Goal: Transaction & Acquisition: Purchase product/service

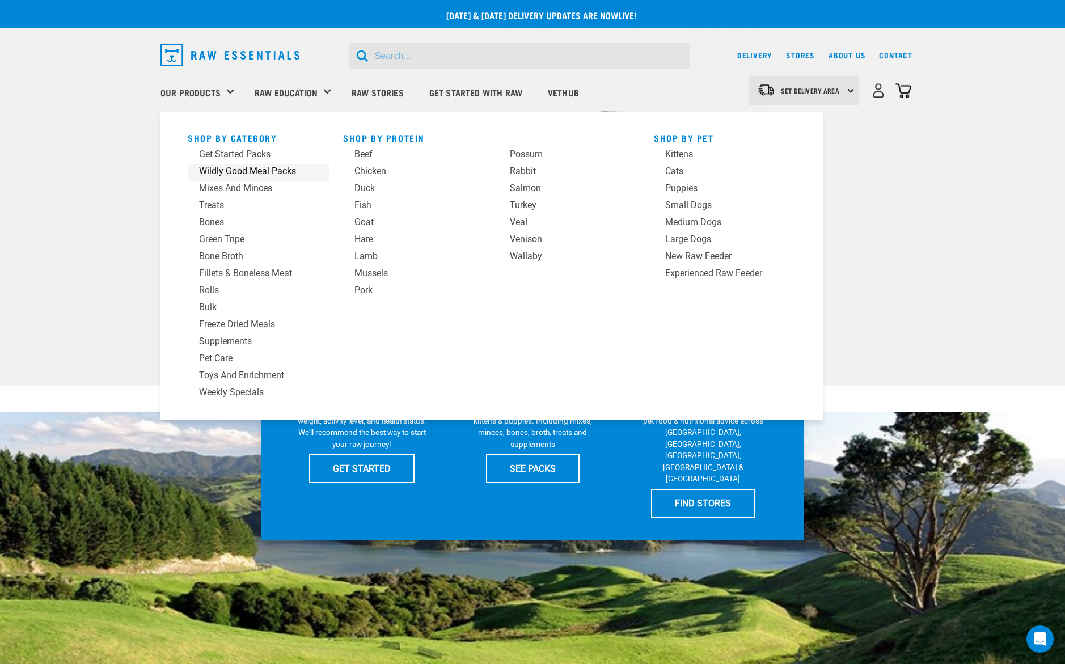
click at [240, 168] on div "Wildly Good Meal Packs" at bounding box center [250, 171] width 103 height 14
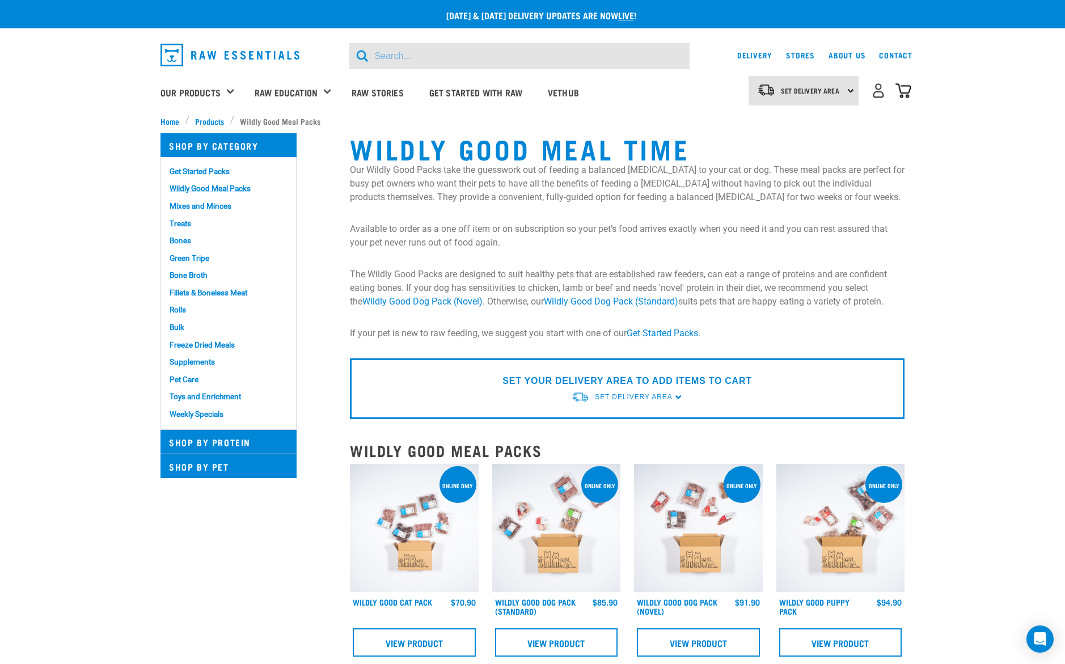
click at [549, 527] on img at bounding box center [556, 528] width 129 height 129
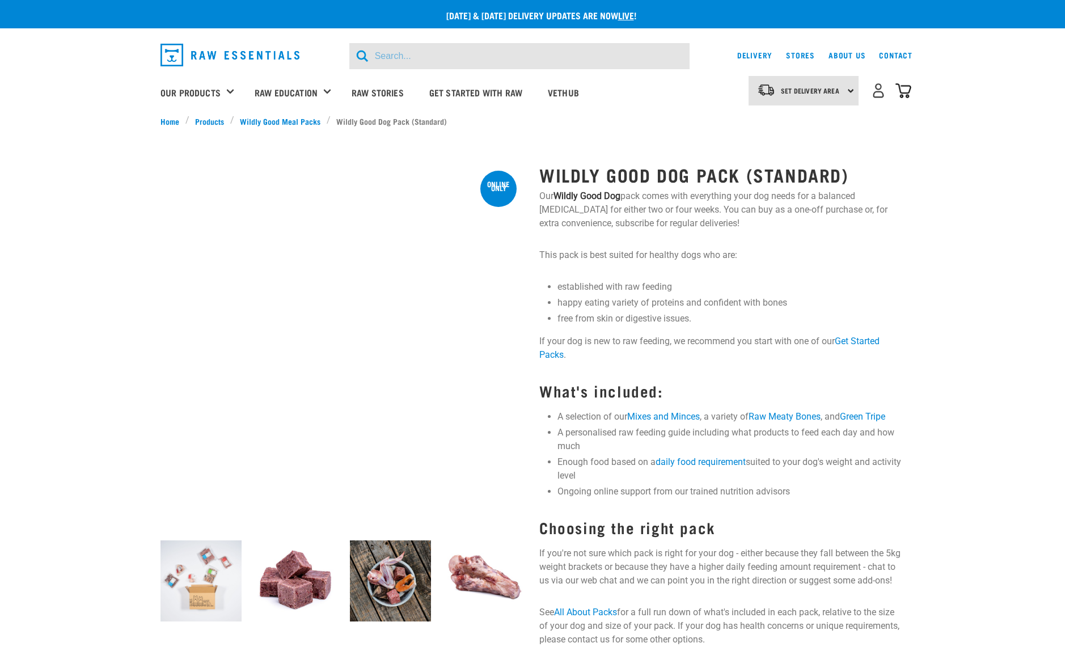
select select "40kg"
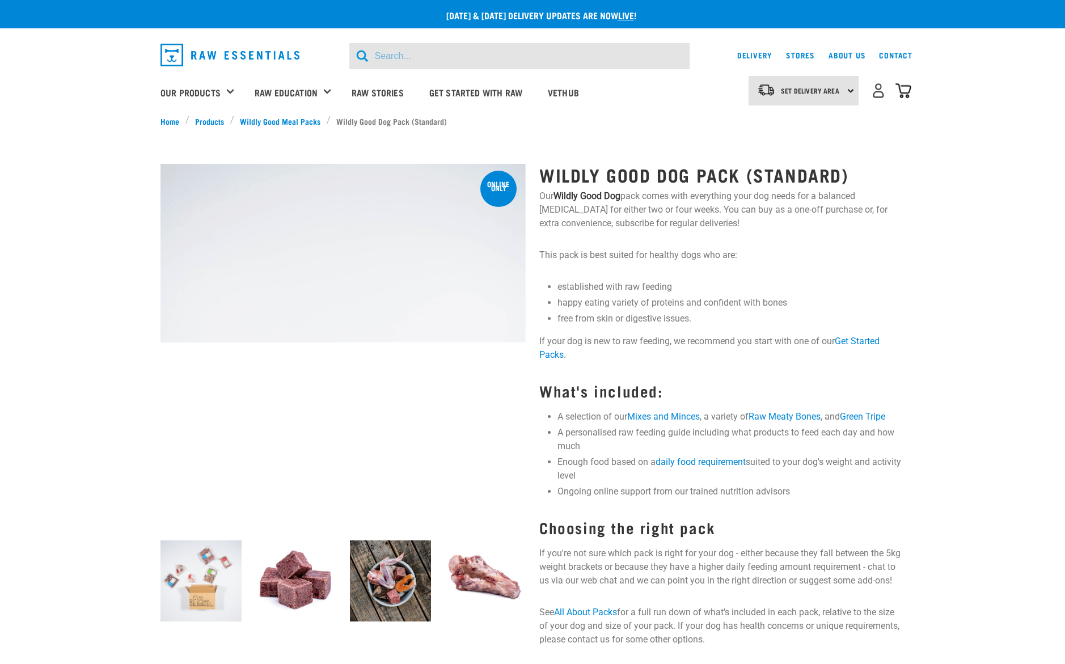
select select "4"
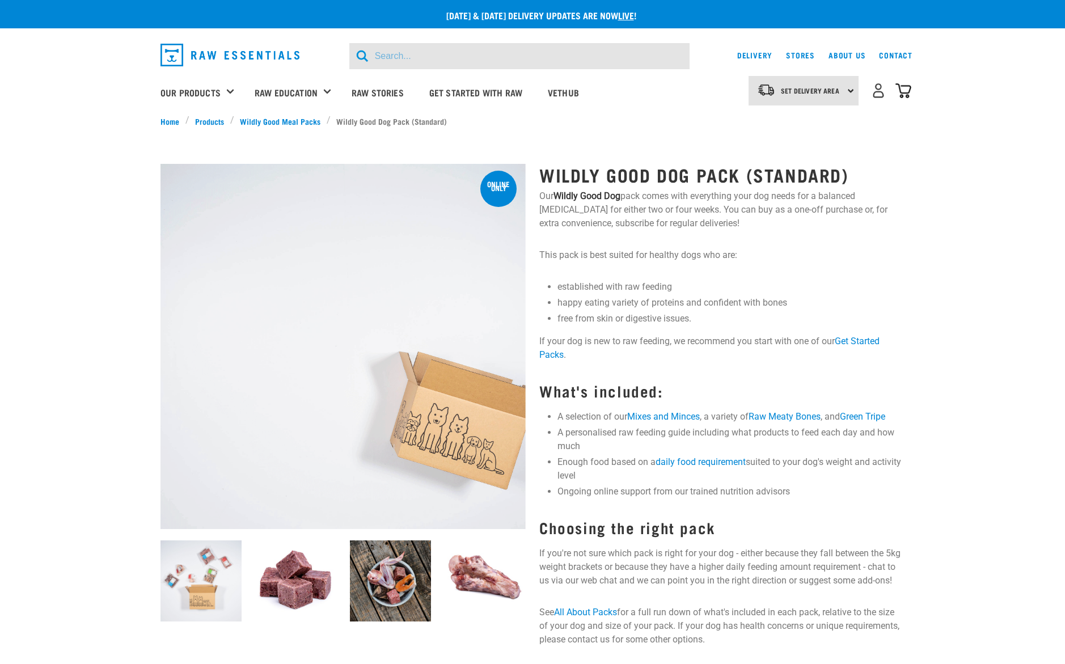
select select "veryActive"
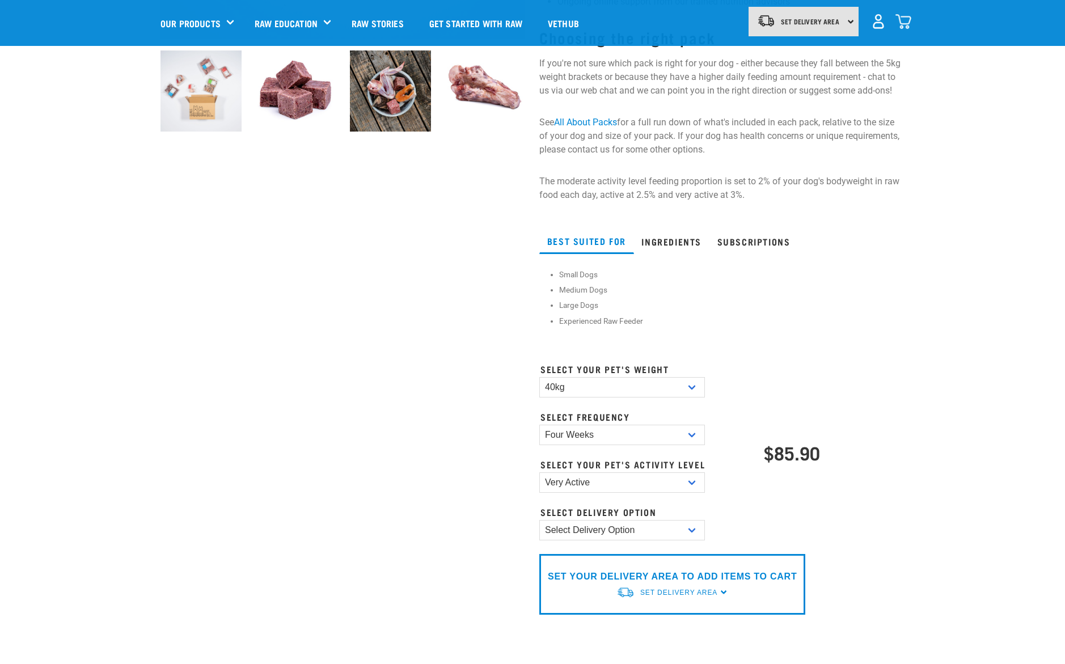
scroll to position [503, 0]
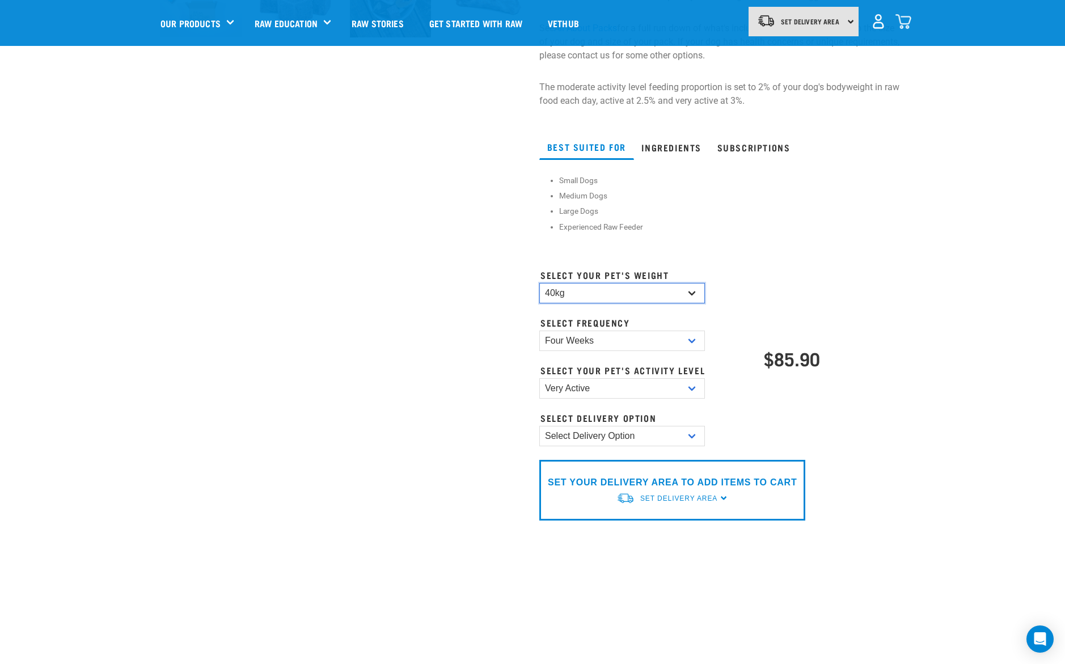
click at [592, 290] on select "Select Pet Weight 10kg 15kg 20kg 25kg 30kg 35kg 40kg" at bounding box center [622, 293] width 166 height 20
select select "30kg"
click at [539, 283] on select "Select Pet Weight 10kg 15kg 20kg 25kg 30kg 35kg 40kg" at bounding box center [622, 293] width 166 height 20
click at [589, 344] on select "Two Weeks Four Weeks" at bounding box center [622, 341] width 166 height 20
select select "2"
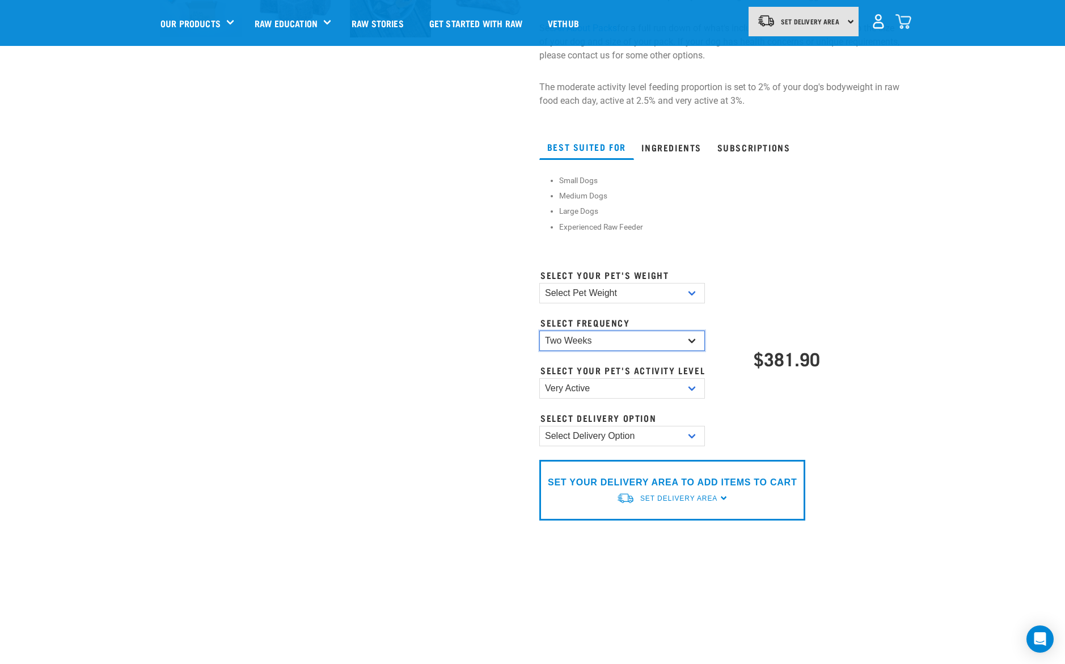
click at [539, 331] on select "Two Weeks Four Weeks" at bounding box center [622, 341] width 166 height 20
click at [589, 389] on select "Moderate Active Very Active" at bounding box center [622, 388] width 166 height 20
select select "standard"
click at [539, 378] on select "Moderate Active Very Active" at bounding box center [622, 388] width 166 height 20
click at [600, 436] on select "Select Delivery Option One Off Subscription" at bounding box center [622, 436] width 166 height 20
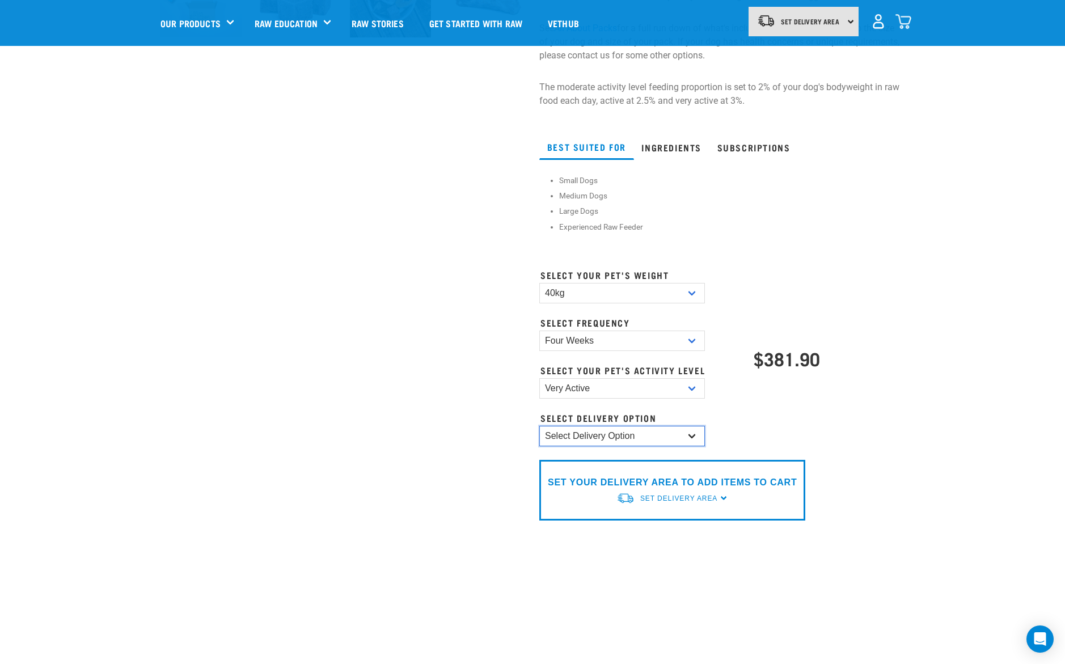
select select "subscription-option-b"
click at [539, 426] on select "Select Delivery Option One Off Subscription" at bounding box center [622, 436] width 166 height 20
click at [567, 292] on select "10kg 15kg 20kg 25kg 30kg 35kg 40kg" at bounding box center [622, 293] width 166 height 20
select select "30kg"
click at [539, 283] on select "10kg 15kg 20kg 25kg 30kg 35kg 40kg" at bounding box center [622, 293] width 166 height 20
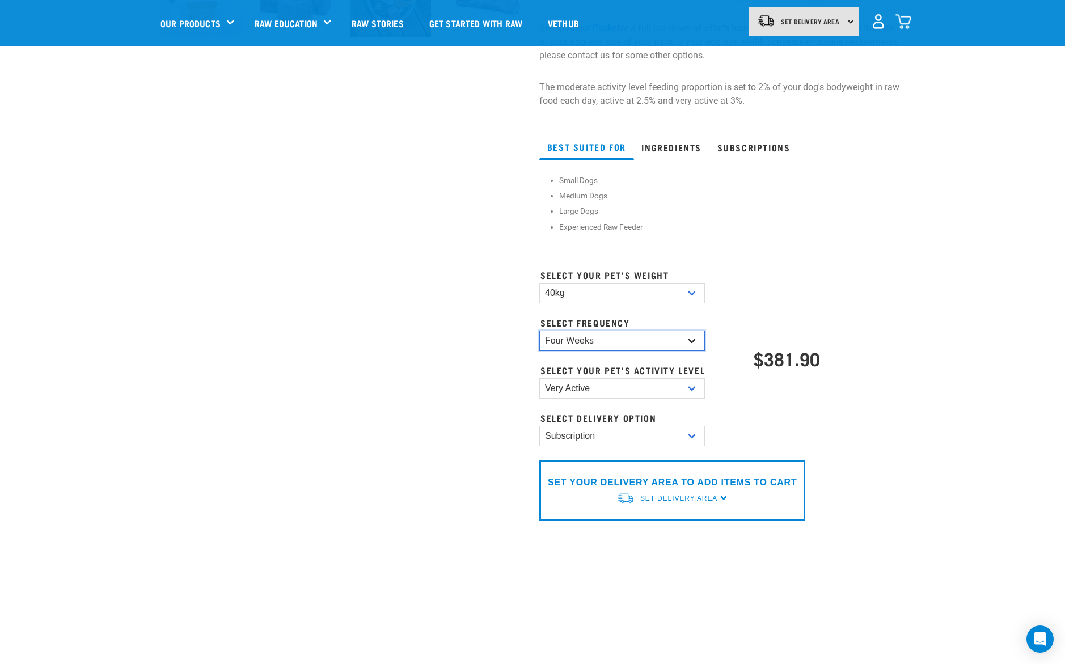
click at [579, 343] on select "Two Weeks Four Weeks" at bounding box center [622, 341] width 166 height 20
select select "2"
click at [539, 331] on select "Two Weeks Four Weeks" at bounding box center [622, 341] width 166 height 20
click at [599, 285] on select "15kg 20kg 25kg 30kg 35kg 40kg" at bounding box center [622, 293] width 166 height 20
click at [539, 283] on select "15kg 20kg 25kg 30kg 35kg 40kg" at bounding box center [622, 293] width 166 height 20
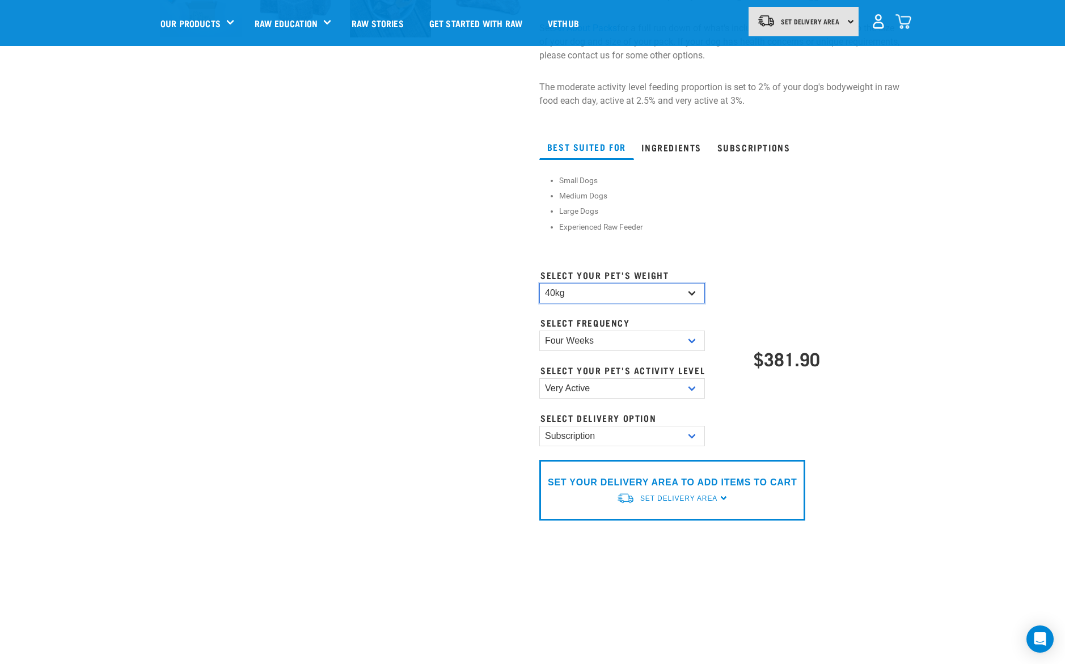
click at [579, 292] on select "15kg 20kg 25kg 30kg 35kg 40kg" at bounding box center [622, 293] width 166 height 20
click at [539, 283] on select "15kg 20kg 25kg 30kg 35kg 40kg" at bounding box center [622, 293] width 166 height 20
select select "40kg"
click at [588, 386] on select "Moderate Active Very Active" at bounding box center [622, 388] width 166 height 20
click at [539, 378] on select "Moderate Active Very Active" at bounding box center [622, 388] width 166 height 20
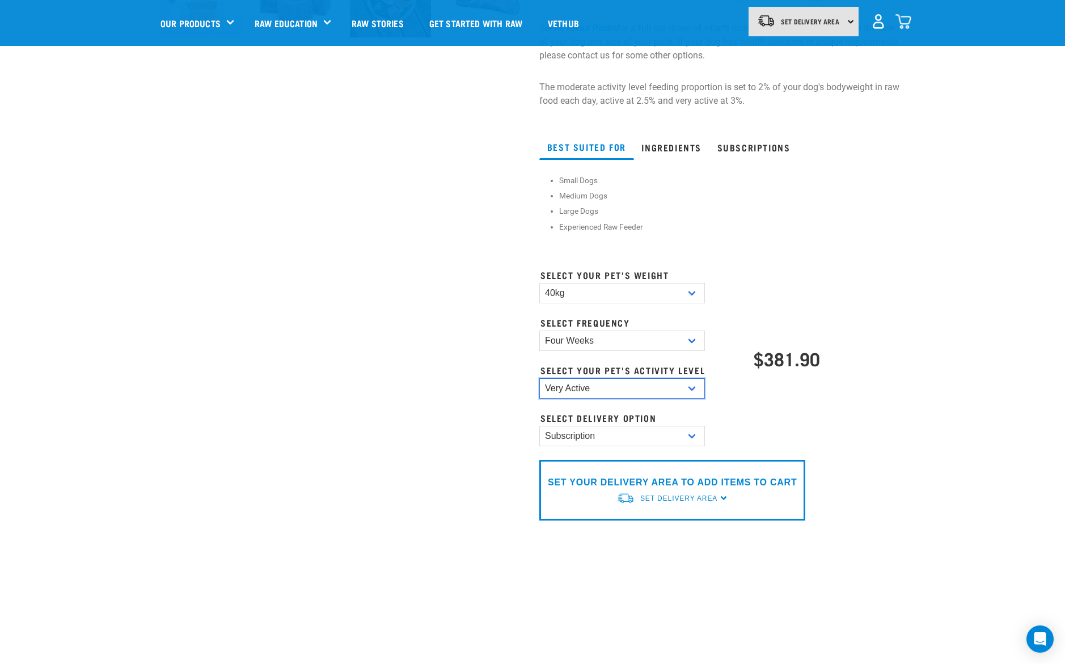
scroll to position [471, 0]
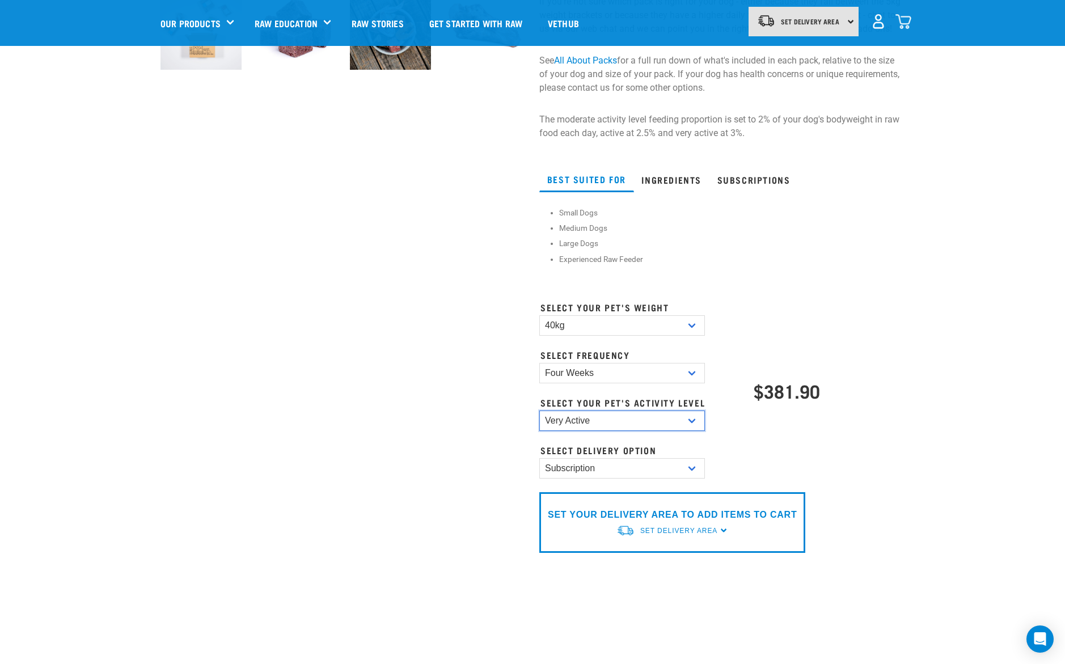
select select "veryActive"
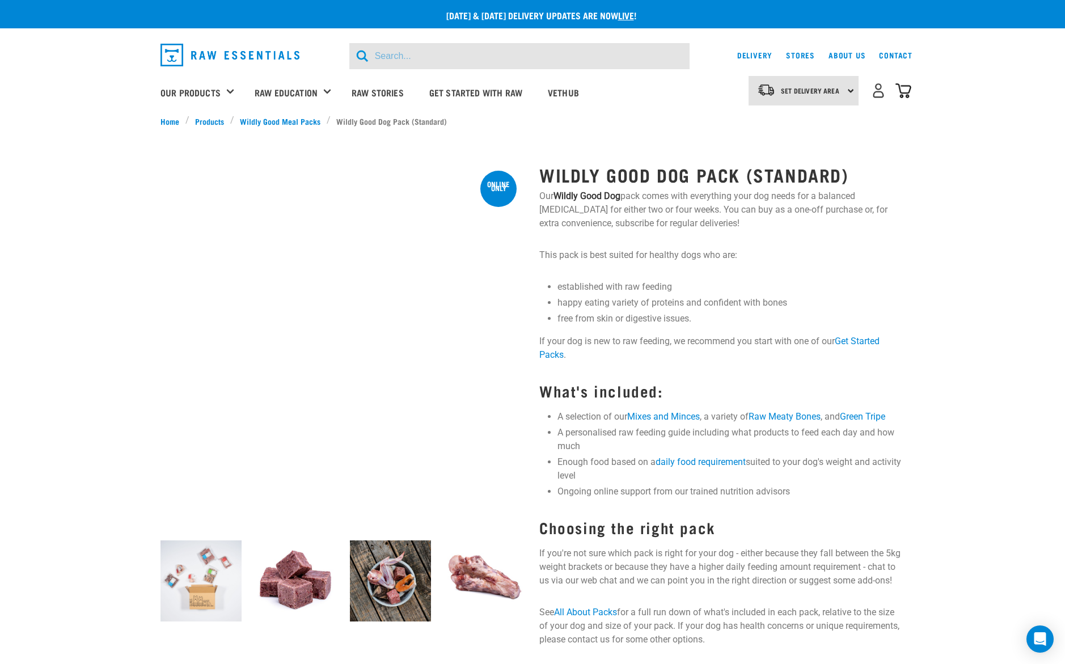
select select "40kg"
select select "4"
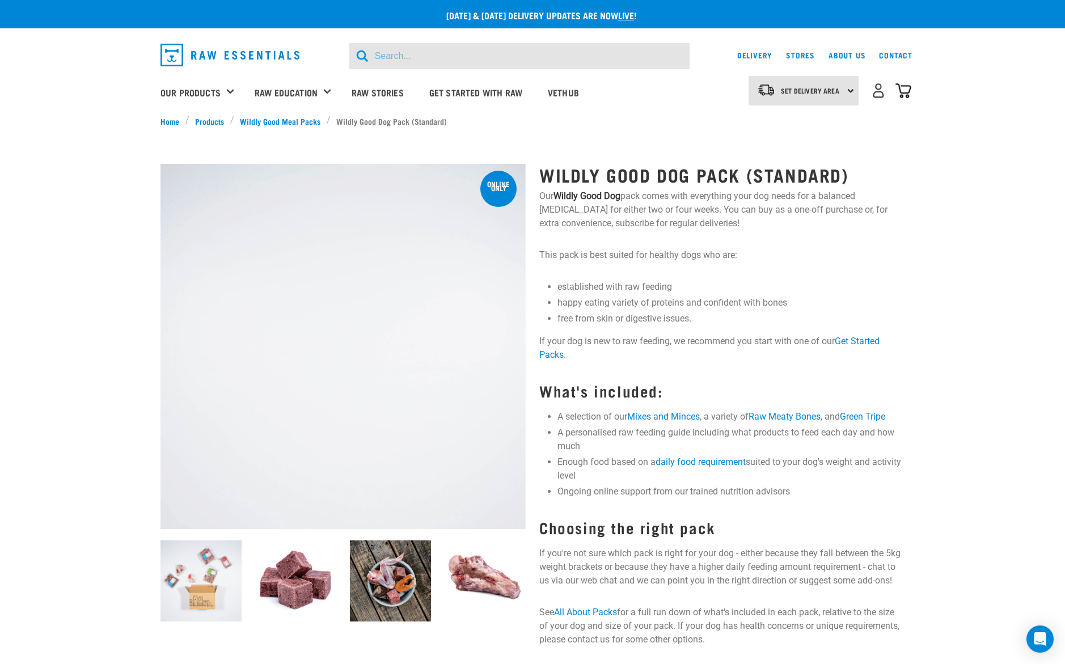
select select "veryActive"
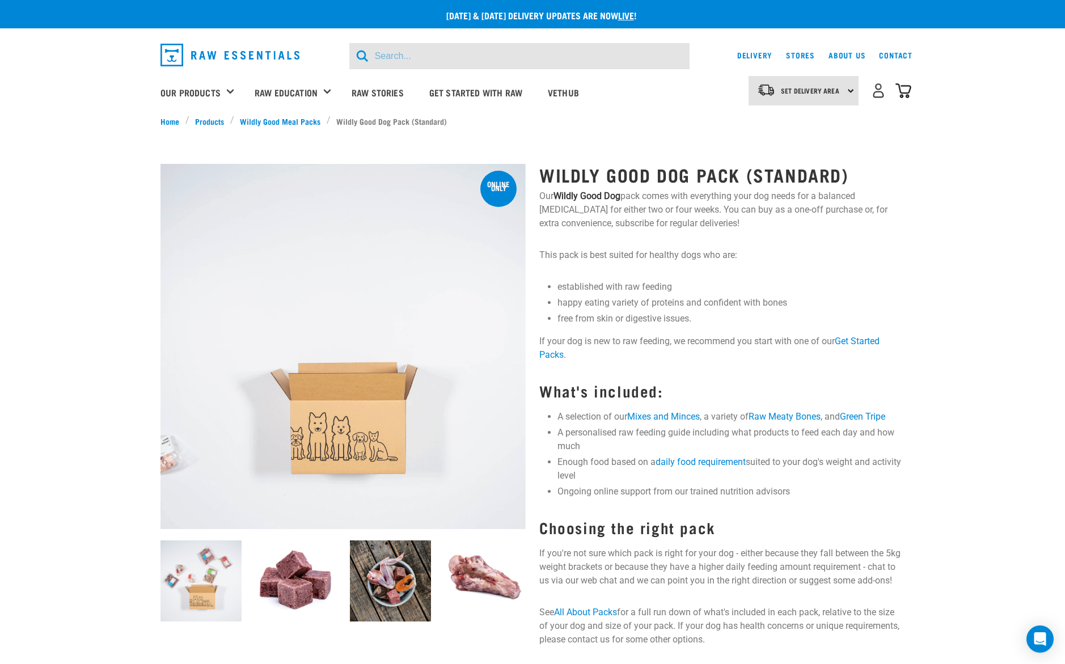
scroll to position [552, 0]
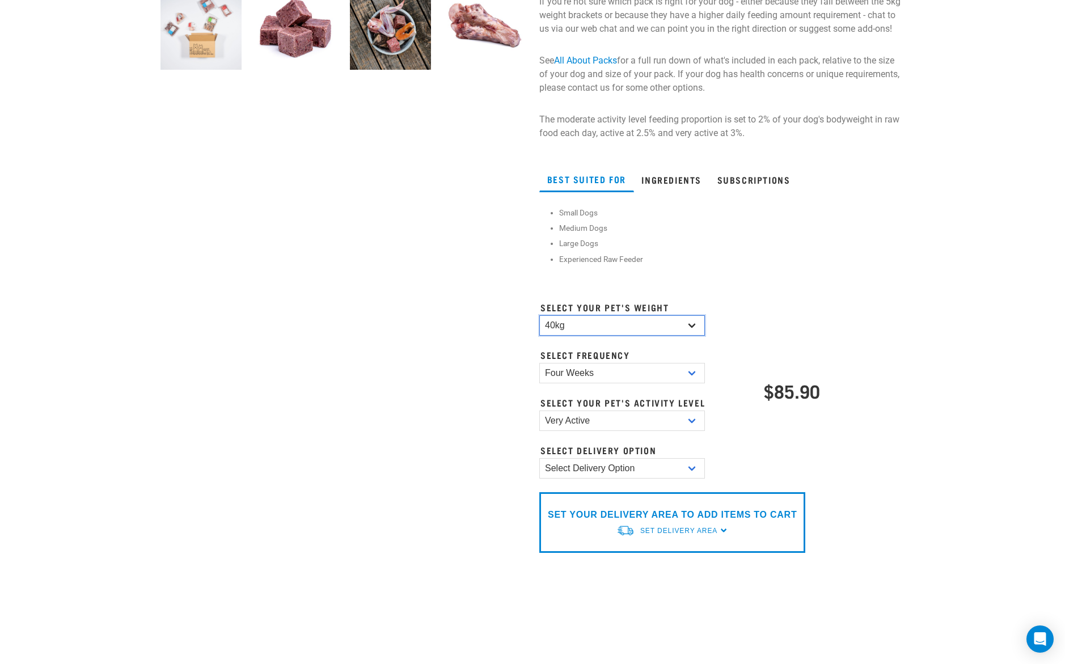
click at [602, 327] on select "Select Pet Weight 10kg 15kg 20kg 25kg 30kg 35kg 40kg" at bounding box center [622, 325] width 166 height 20
click at [539, 315] on select "Select Pet Weight 10kg 15kg 20kg 25kg 30kg 35kg 40kg" at bounding box center [622, 325] width 166 height 20
click at [581, 332] on select "Select Pet Weight 10kg 15kg 20kg 25kg 30kg 35kg 40kg" at bounding box center [622, 325] width 166 height 20
select select "10kg"
click at [539, 315] on select "Select Pet Weight 10kg 15kg 20kg 25kg 30kg 35kg 40kg" at bounding box center [622, 325] width 166 height 20
